Goal: Book appointment/travel/reservation

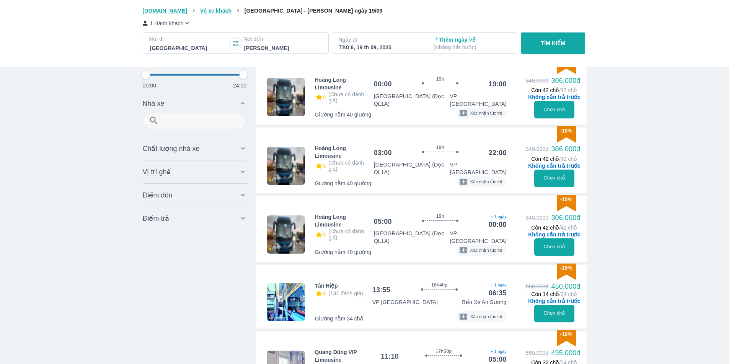
scroll to position [0, 159]
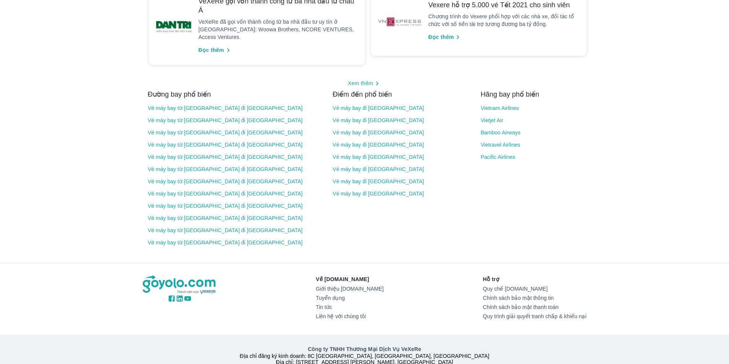
scroll to position [857, 0]
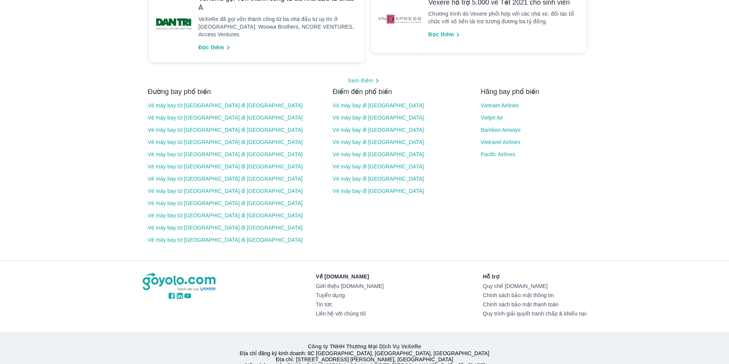
click at [346, 283] on link "Giới thiệu [DOMAIN_NAME]" at bounding box center [349, 286] width 68 height 6
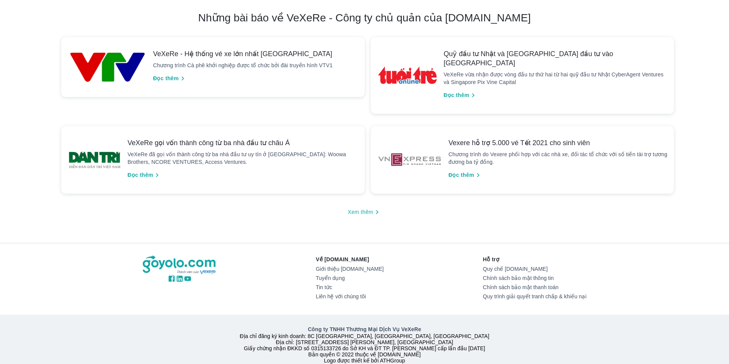
scroll to position [1519, 0]
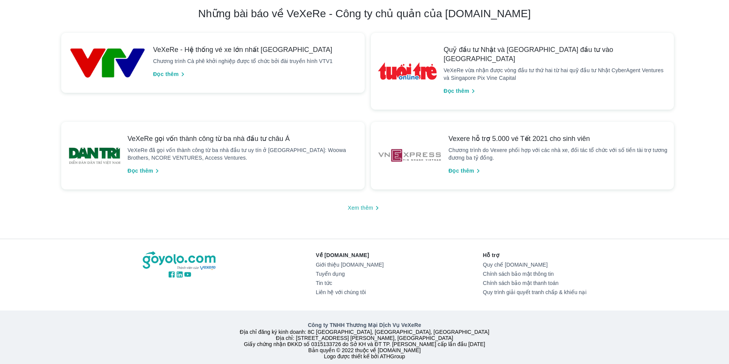
drag, startPoint x: 733, startPoint y: 47, endPoint x: 734, endPoint y: 336, distance: 289.1
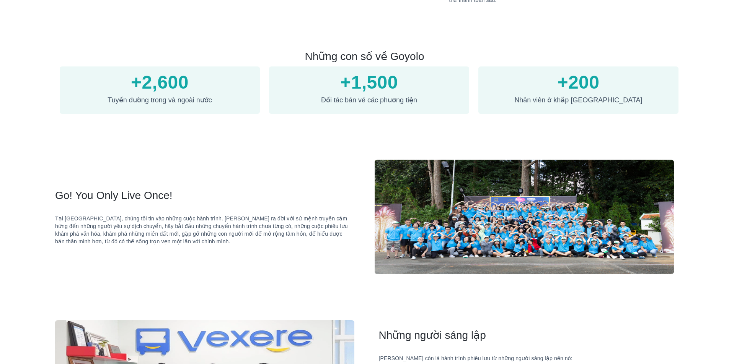
scroll to position [0, 0]
